Goal: Task Accomplishment & Management: Use online tool/utility

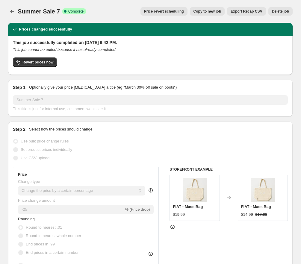
select select "percentage"
select select "collection"
click at [43, 63] on span "Revert prices now" at bounding box center [37, 62] width 31 height 5
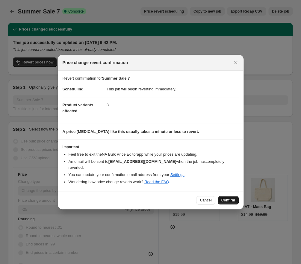
click at [226, 198] on span "Confirm" at bounding box center [228, 200] width 14 height 5
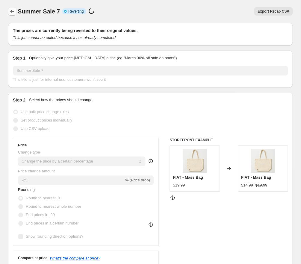
click at [14, 12] on icon "Price change jobs" at bounding box center [12, 11] width 6 height 6
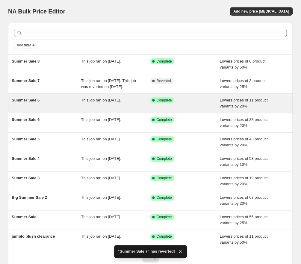
click at [72, 109] on div "Summer Sale 6" at bounding box center [46, 103] width 69 height 12
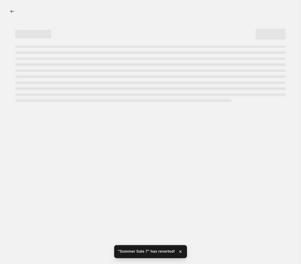
select select "percentage"
select select "collection"
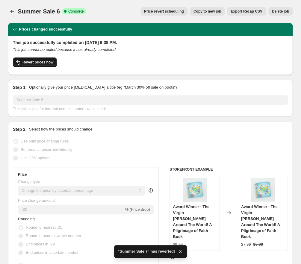
click at [40, 62] on span "Revert prices now" at bounding box center [37, 62] width 31 height 5
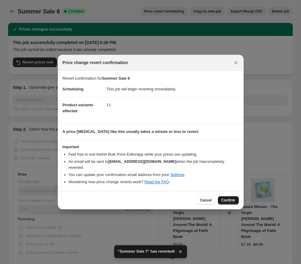
click at [229, 198] on span "Confirm" at bounding box center [228, 200] width 14 height 5
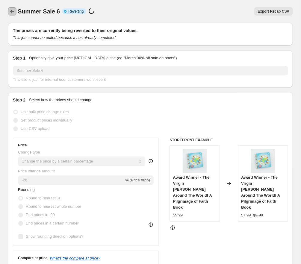
click at [11, 12] on icon "Price change jobs" at bounding box center [12, 11] width 6 height 6
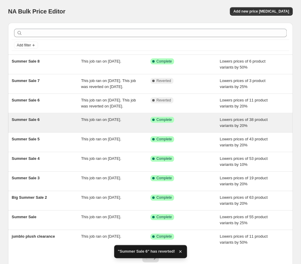
click at [112, 122] on span "This job ran on [DATE]." at bounding box center [101, 119] width 40 height 4
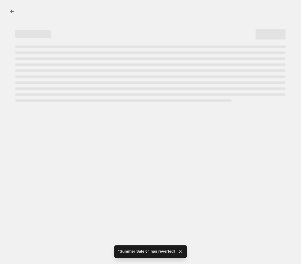
select select "percentage"
select select "collection"
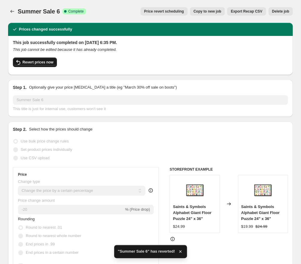
click at [31, 63] on span "Revert prices now" at bounding box center [37, 62] width 31 height 5
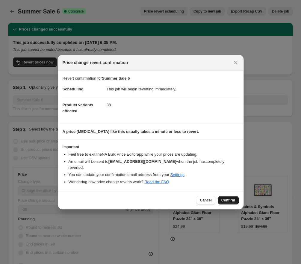
click at [229, 198] on span "Confirm" at bounding box center [228, 200] width 14 height 5
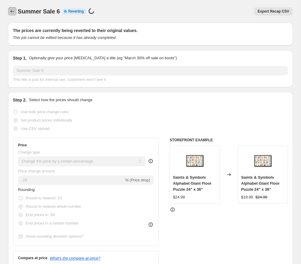
click at [11, 10] on icon "Price change jobs" at bounding box center [12, 11] width 6 height 6
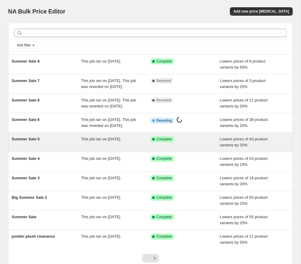
click at [104, 148] on div "This job ran on [DATE]." at bounding box center [115, 142] width 69 height 12
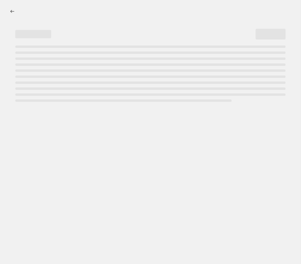
select select "percentage"
select select "collection"
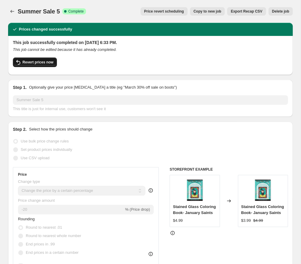
click at [32, 63] on span "Revert prices now" at bounding box center [37, 62] width 31 height 5
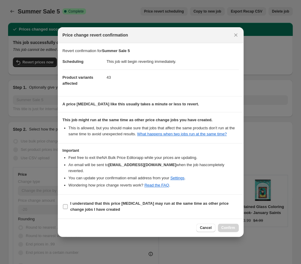
click at [67, 207] on input "I understand that this price [MEDICAL_DATA] may run at the same time as other p…" at bounding box center [65, 206] width 5 height 5
checkbox input "true"
click at [231, 228] on span "Confirm" at bounding box center [228, 228] width 14 height 5
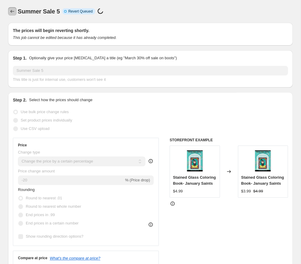
click at [12, 10] on icon "Price change jobs" at bounding box center [12, 11] width 6 height 6
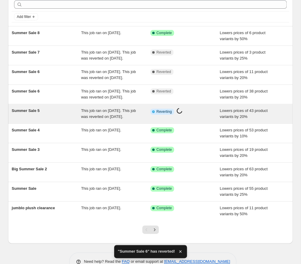
scroll to position [30, 0]
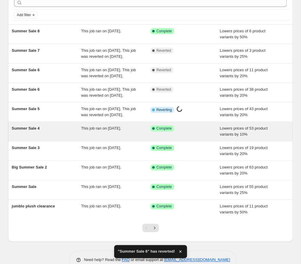
click at [128, 137] on div "This job ran on [DATE]." at bounding box center [115, 131] width 69 height 12
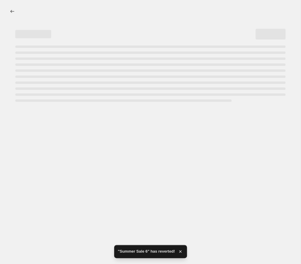
select select "percentage"
select select "collection"
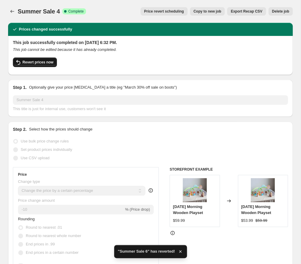
click at [37, 63] on span "Revert prices now" at bounding box center [37, 62] width 31 height 5
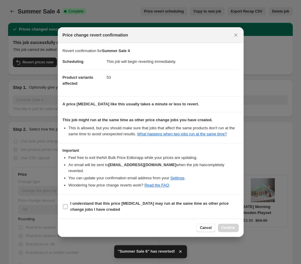
click at [64, 207] on input "I understand that this price [MEDICAL_DATA] may run at the same time as other p…" at bounding box center [65, 206] width 5 height 5
checkbox input "true"
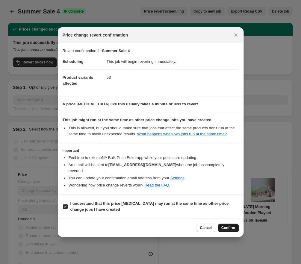
click at [231, 228] on span "Confirm" at bounding box center [228, 228] width 14 height 5
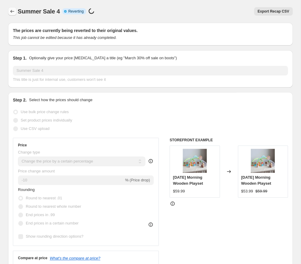
click at [15, 12] on icon "Price change jobs" at bounding box center [12, 11] width 6 height 6
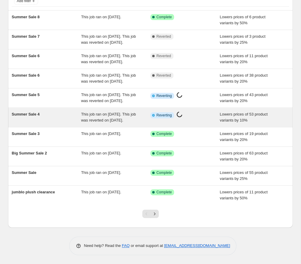
scroll to position [48, 0]
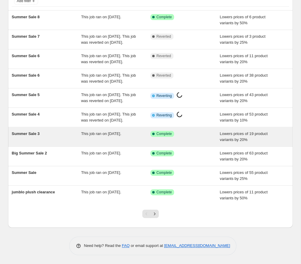
click at [121, 136] on span "This job ran on [DATE]." at bounding box center [101, 133] width 40 height 4
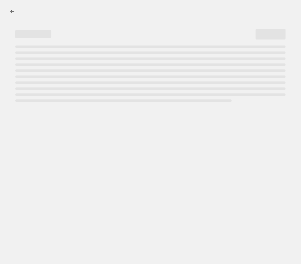
select select "percentage"
select select "collection"
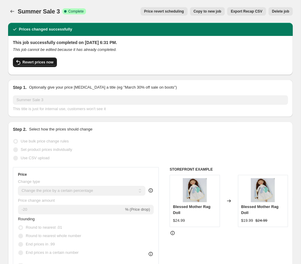
click at [35, 62] on span "Revert prices now" at bounding box center [37, 62] width 31 height 5
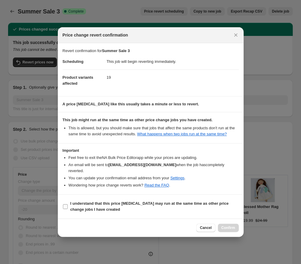
click at [66, 207] on input "I understand that this price [MEDICAL_DATA] may run at the same time as other p…" at bounding box center [65, 206] width 5 height 5
checkbox input "true"
click at [223, 227] on span "Confirm" at bounding box center [228, 228] width 14 height 5
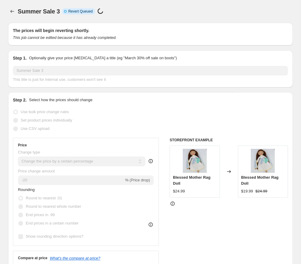
select select "percentage"
select select "collection"
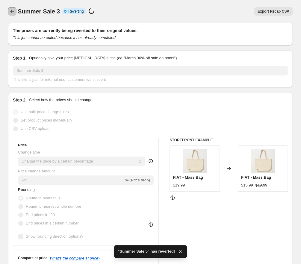
click at [11, 11] on icon "Price change jobs" at bounding box center [12, 11] width 6 height 6
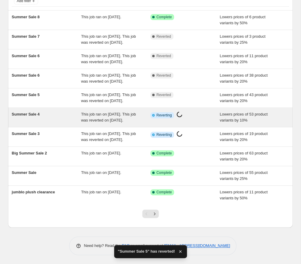
scroll to position [80, 0]
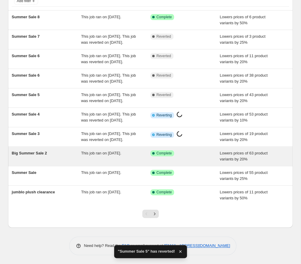
click at [159, 157] on div "Success Complete Complete" at bounding box center [184, 156] width 69 height 12
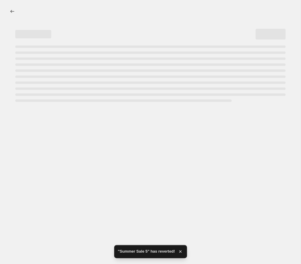
select select "percentage"
select select "collection"
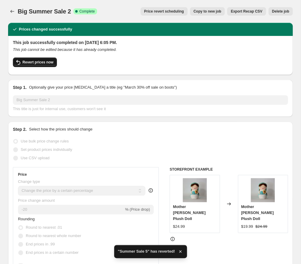
click at [49, 64] on span "Revert prices now" at bounding box center [37, 62] width 31 height 5
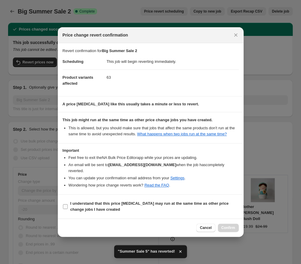
click at [66, 208] on input "I understand that this price [MEDICAL_DATA] may run at the same time as other p…" at bounding box center [65, 206] width 5 height 5
checkbox input "true"
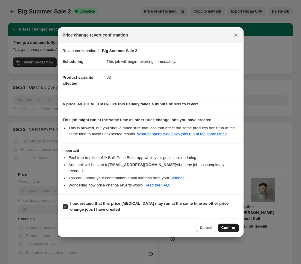
click at [227, 228] on span "Confirm" at bounding box center [228, 228] width 14 height 5
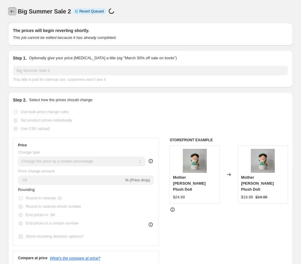
click at [11, 13] on icon "Price change jobs" at bounding box center [12, 11] width 6 height 6
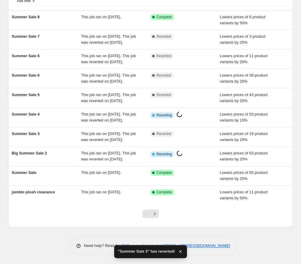
scroll to position [86, 0]
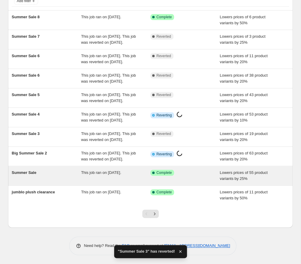
click at [165, 176] on div "Success Complete Complete" at bounding box center [184, 176] width 69 height 12
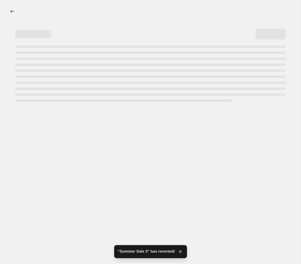
select select "percentage"
select select "collection"
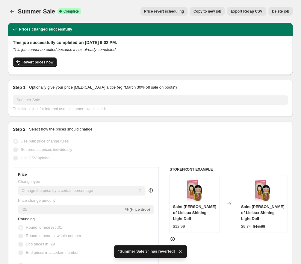
click at [46, 63] on span "Revert prices now" at bounding box center [37, 62] width 31 height 5
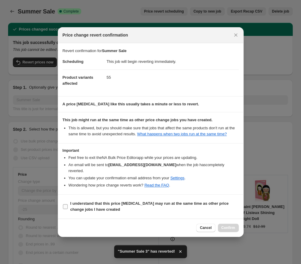
click at [65, 208] on input "I understand that this price [MEDICAL_DATA] may run at the same time as other p…" at bounding box center [65, 206] width 5 height 5
checkbox input "true"
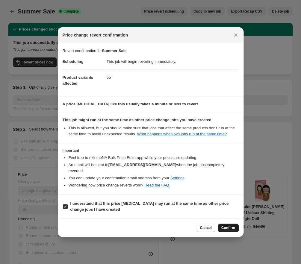
click at [228, 227] on span "Confirm" at bounding box center [228, 228] width 14 height 5
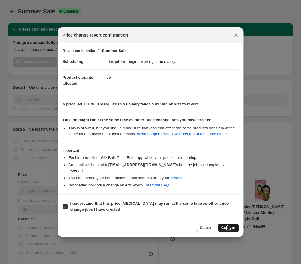
select select "percentage"
select select "collection"
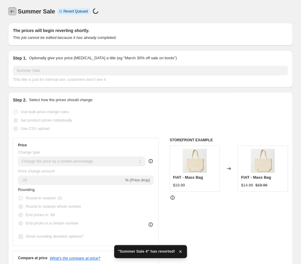
click at [11, 9] on icon "Price change jobs" at bounding box center [12, 11] width 6 height 6
